Goal: Task Accomplishment & Management: Complete application form

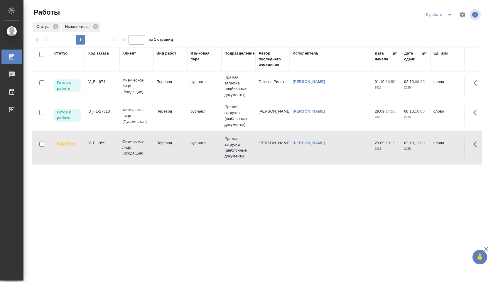
click at [224, 84] on td "Прямая загрузка (шаблонные документы)" at bounding box center [238, 86] width 34 height 29
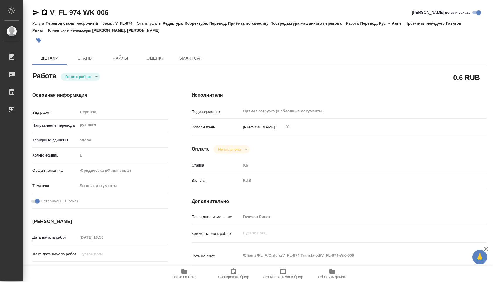
type textarea "x"
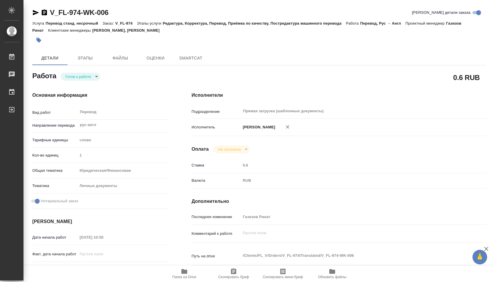
type textarea "x"
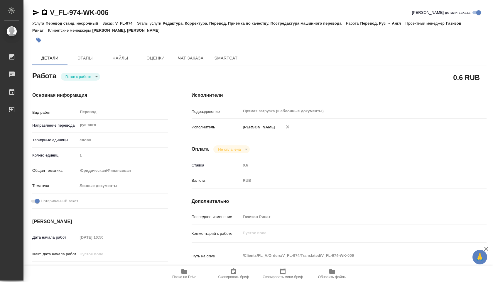
type textarea "x"
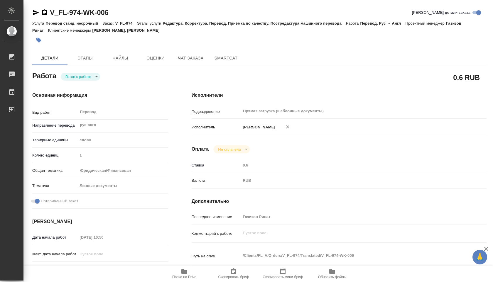
type textarea "x"
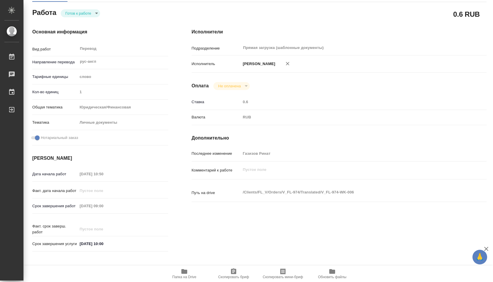
scroll to position [135, 0]
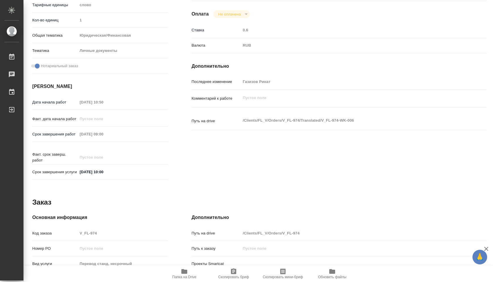
type textarea "x"
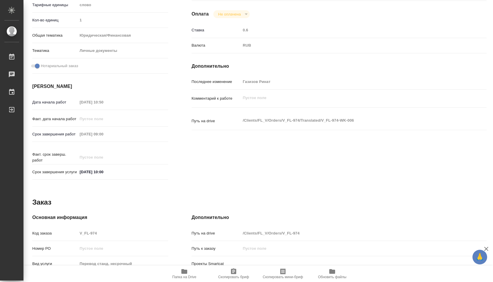
type textarea "x"
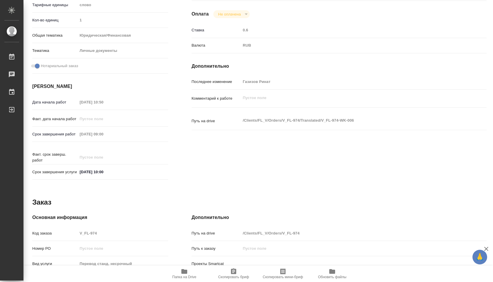
click at [186, 273] on icon "button" at bounding box center [184, 271] width 6 height 5
type textarea "x"
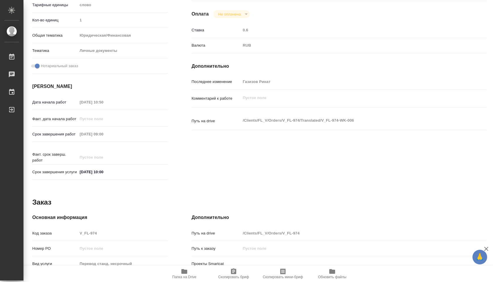
type textarea "x"
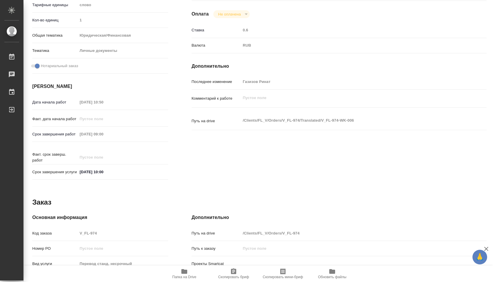
type textarea "x"
